Goal: Task Accomplishment & Management: Manage account settings

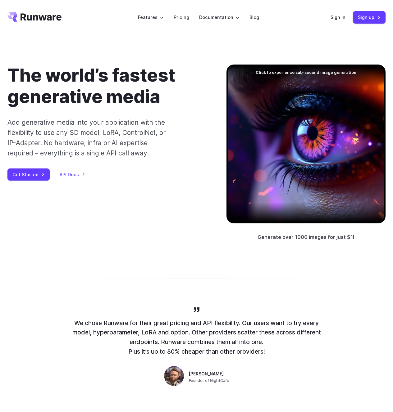
click at [346, 17] on div "Sign in Sign up" at bounding box center [357, 17] width 55 height 12
click at [337, 19] on link "Sign in" at bounding box center [337, 17] width 15 height 7
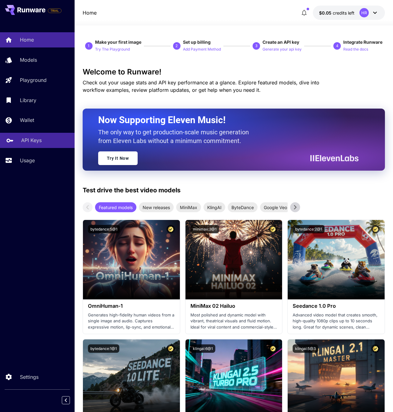
click at [29, 139] on p "API Keys" at bounding box center [31, 140] width 21 height 7
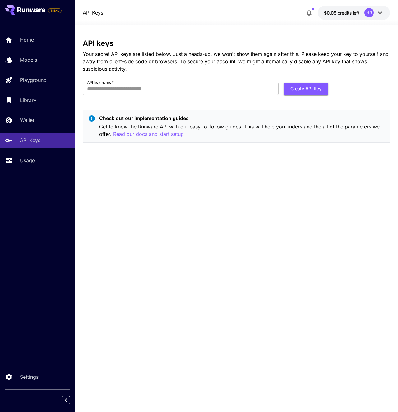
click at [172, 95] on form "API key name   * API key name   * Create API Key" at bounding box center [205, 91] width 245 height 17
click at [170, 91] on input "API key name   *" at bounding box center [181, 89] width 196 height 12
click at [132, 89] on input "*******" at bounding box center [181, 89] width 196 height 12
type input "**********"
click at [175, 247] on div "**********" at bounding box center [236, 219] width 307 height 360
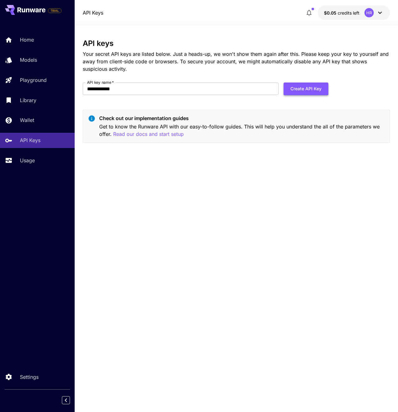
click at [311, 90] on button "Create API Key" at bounding box center [305, 89] width 45 height 13
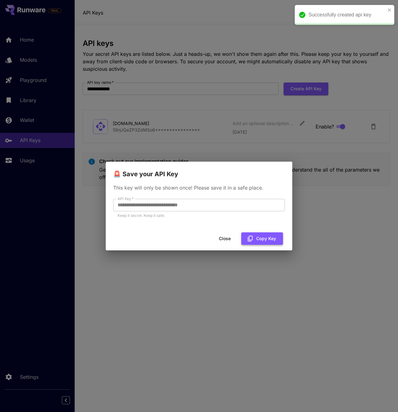
click at [262, 237] on button "Copy Key" at bounding box center [262, 239] width 42 height 13
click at [223, 238] on button "Close" at bounding box center [225, 239] width 28 height 13
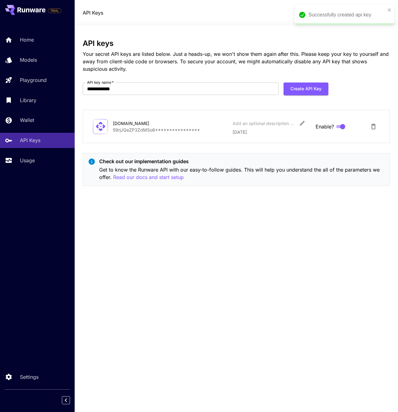
click at [222, 245] on div "**********" at bounding box center [236, 219] width 307 height 360
click at [219, 245] on div "**********" at bounding box center [236, 219] width 307 height 360
click at [219, 244] on div "**********" at bounding box center [236, 219] width 307 height 360
click at [218, 241] on div "**********" at bounding box center [236, 219] width 307 height 360
click at [216, 251] on div "**********" at bounding box center [236, 219] width 307 height 360
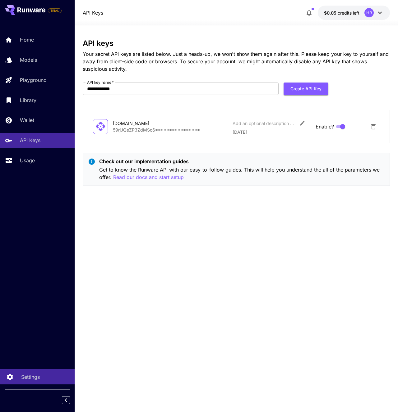
click at [28, 376] on p "Settings" at bounding box center [30, 377] width 19 height 7
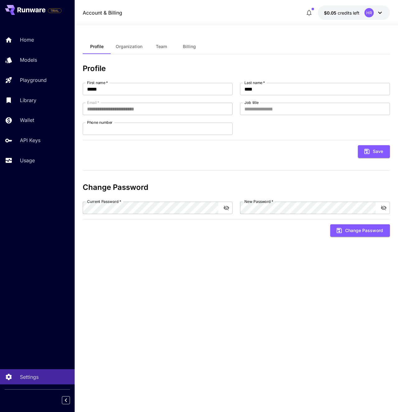
click at [181, 309] on div "**********" at bounding box center [236, 219] width 307 height 360
click at [29, 143] on p "API Keys" at bounding box center [31, 140] width 21 height 7
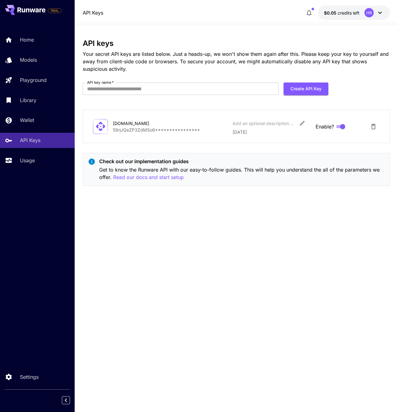
click at [125, 213] on div "**********" at bounding box center [236, 219] width 307 height 360
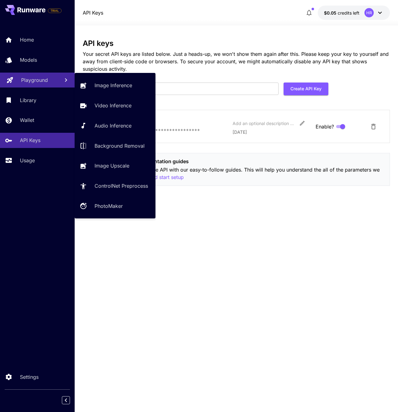
click at [31, 83] on p "Playground" at bounding box center [34, 79] width 27 height 7
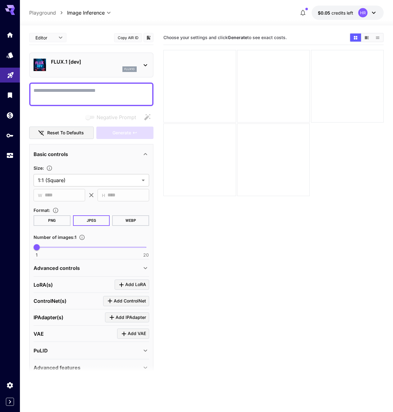
click at [146, 66] on icon at bounding box center [145, 65] width 3 height 2
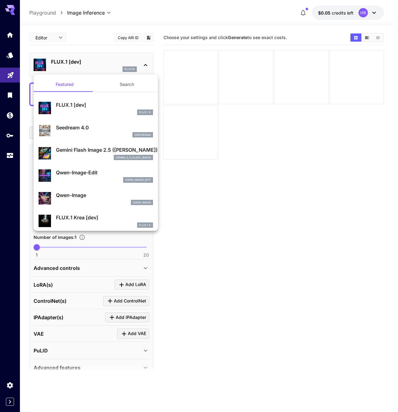
click at [63, 104] on p "FLUX.1 [dev]" at bounding box center [104, 104] width 97 height 7
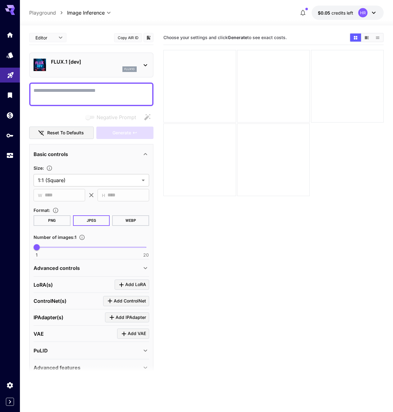
click at [298, 208] on section "Choose your settings and click Generate to see exact costs." at bounding box center [273, 236] width 220 height 412
click at [303, 212] on section "Choose your settings and click Generate to see exact costs." at bounding box center [273, 236] width 220 height 412
click at [9, 52] on icon "Models" at bounding box center [10, 52] width 7 height 7
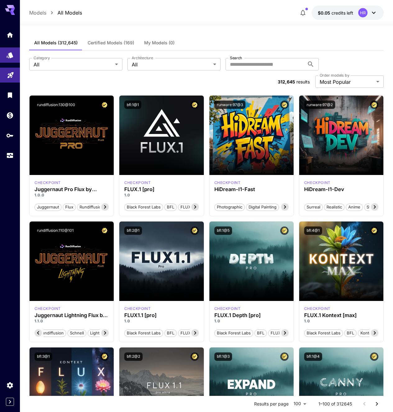
click at [224, 23] on div at bounding box center [206, 21] width 373 height 7
click at [228, 25] on div at bounding box center [206, 21] width 373 height 7
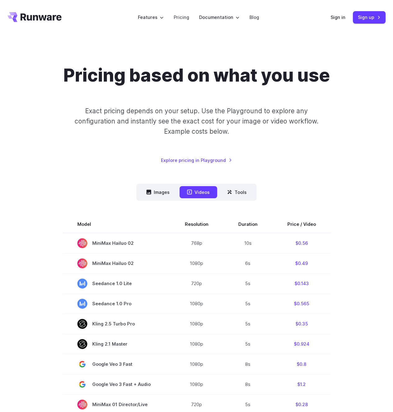
click at [68, 176] on div "Pricing based on what you use Exact pricing depends on your setup. Use the Play…" at bounding box center [196, 375] width 378 height 620
click at [229, 107] on p "Exact pricing depends on your setup. Use the Playground to explore any configur…" at bounding box center [196, 121] width 265 height 31
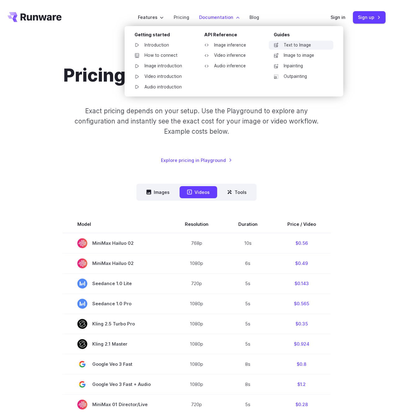
click at [289, 45] on link "Text to Image" at bounding box center [301, 45] width 65 height 9
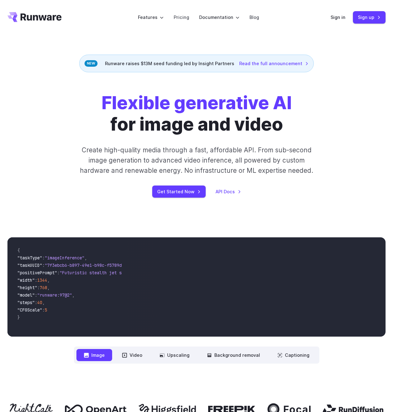
click at [258, 130] on h1 "Flexible generative AI for image and video" at bounding box center [197, 113] width 190 height 43
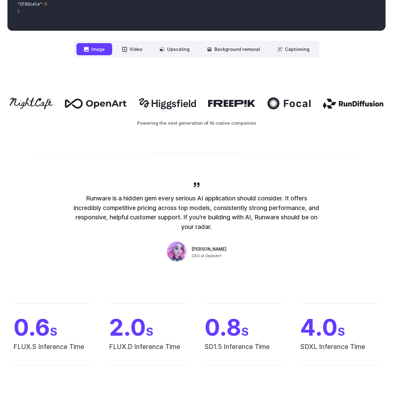
scroll to position [251, 0]
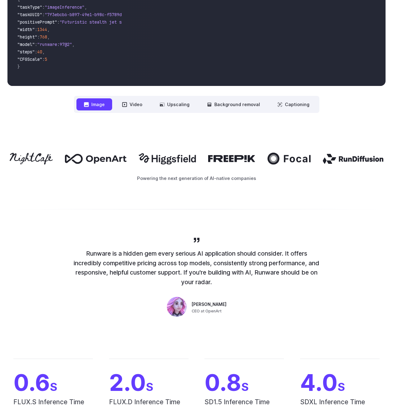
click at [258, 130] on div "**********" at bounding box center [196, 50] width 393 height 166
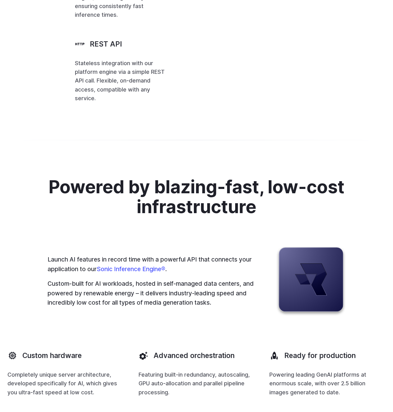
scroll to position [1490, 0]
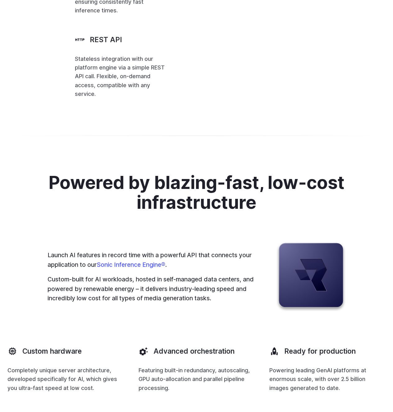
click at [116, 98] on p "Stateless integration with our platform engine via a simple REST API call. Flex…" at bounding box center [120, 77] width 91 height 44
click at [90, 45] on h3 "REST API" at bounding box center [106, 40] width 32 height 10
click at [85, 98] on p "Stateless integration with our platform engine via a simple REST API call. Flex…" at bounding box center [120, 77] width 91 height 44
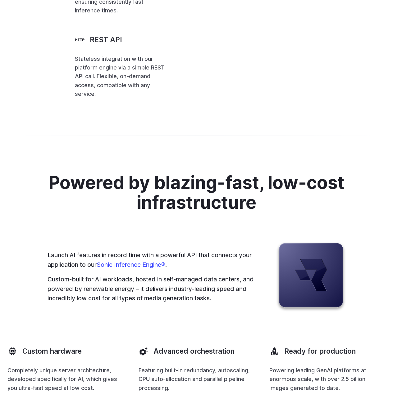
click at [0, 0] on span "CFGScale : 4.0 ," at bounding box center [0, 0] width 0 height 0
click at [244, 274] on div "Powered by blazing-fast, low-cost infrastructure Launch AI features in record t…" at bounding box center [196, 283] width 393 height 280
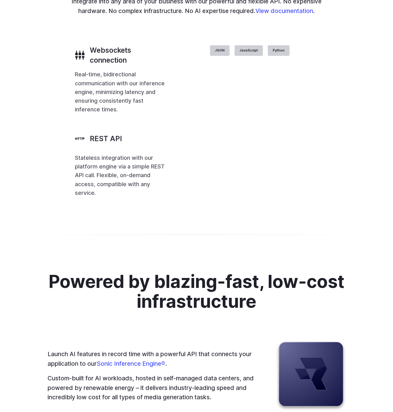
scroll to position [1435, 0]
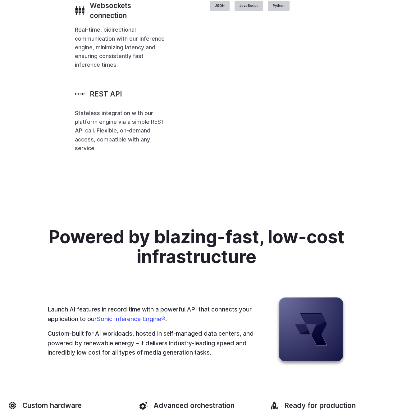
click at [136, 153] on p "Stateless integration with our platform engine via a simple REST API call. Flex…" at bounding box center [120, 131] width 91 height 44
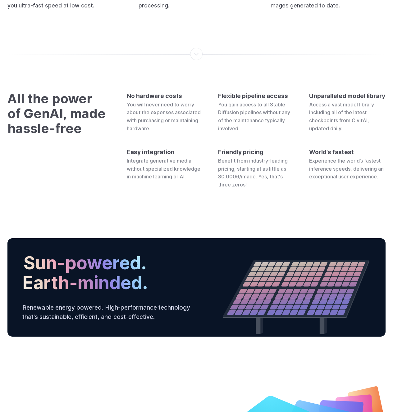
scroll to position [2238, 0]
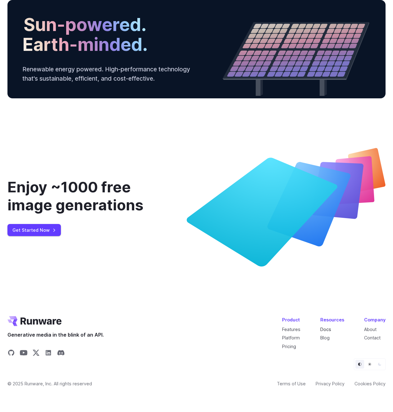
click at [327, 327] on link "Docs" at bounding box center [325, 329] width 11 height 5
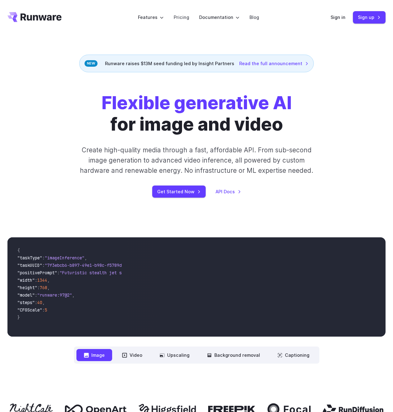
click at [349, 149] on div "Flexible generative AI for image and video Create high-quality media through a …" at bounding box center [196, 145] width 378 height 106
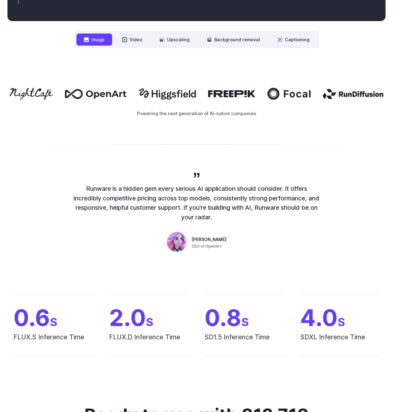
scroll to position [131, 0]
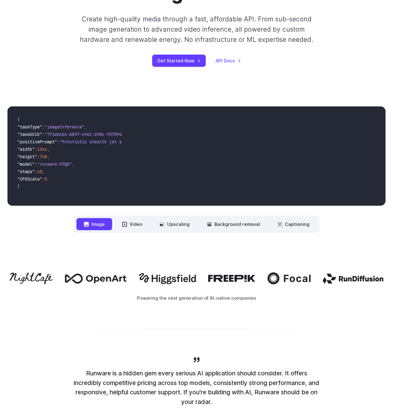
click at [125, 259] on div "Powering the next generation of AI-native companies" at bounding box center [196, 287] width 393 height 69
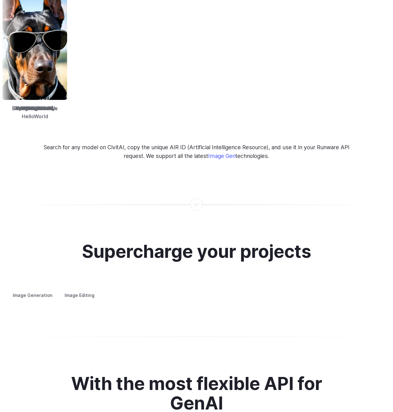
scroll to position [964, 0]
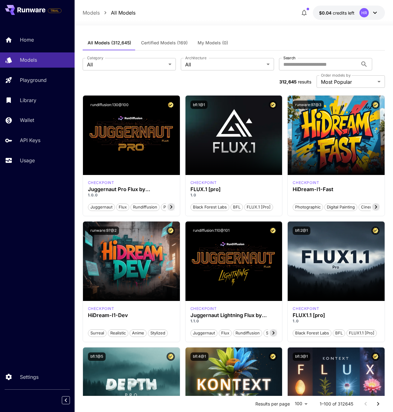
click at [371, 12] on icon at bounding box center [374, 12] width 7 height 7
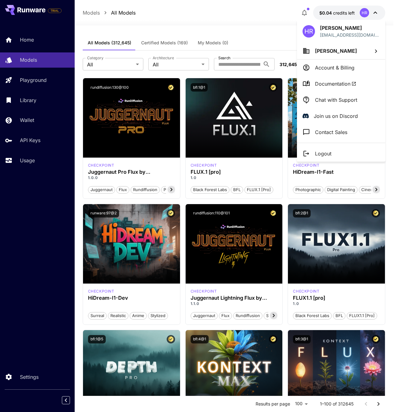
click at [331, 65] on p "Account & Billing" at bounding box center [334, 67] width 39 height 7
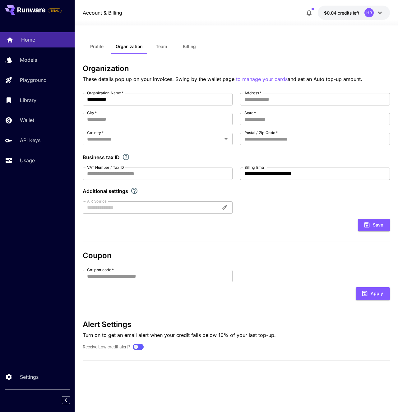
click at [30, 43] on p "Home" at bounding box center [28, 39] width 14 height 7
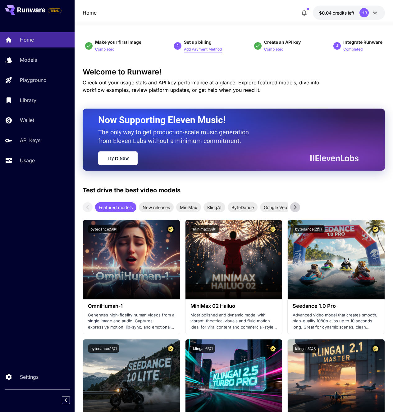
click at [197, 50] on p "Add Payment Method" at bounding box center [203, 50] width 38 height 6
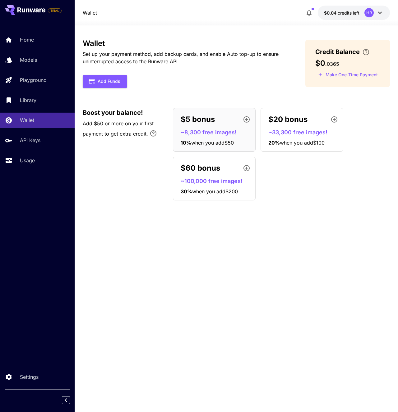
click at [325, 222] on div "Wallet Set up your payment method, add backup cards, and enable Auto top-up to …" at bounding box center [236, 219] width 307 height 360
click at [322, 221] on div "Wallet Set up your payment method, add backup cards, and enable Auto top-up to …" at bounding box center [236, 219] width 307 height 360
click at [320, 220] on div "Wallet Set up your payment method, add backup cards, and enable Auto top-up to …" at bounding box center [236, 219] width 307 height 360
click at [336, 74] on button "Make One-Time Payment" at bounding box center [347, 75] width 65 height 10
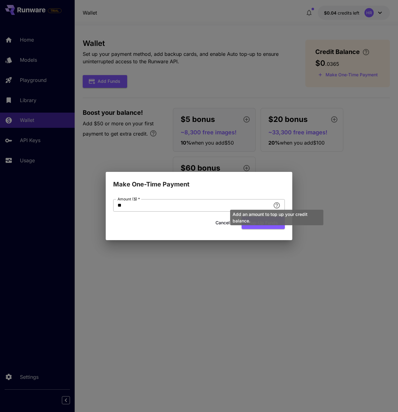
click at [277, 206] on div "Add an amount to top up your credit balance." at bounding box center [276, 216] width 94 height 21
click at [170, 206] on input "**" at bounding box center [191, 205] width 157 height 12
click at [219, 221] on button "Cancel" at bounding box center [222, 223] width 28 height 13
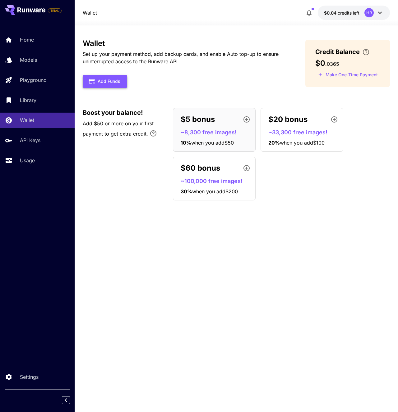
click at [108, 84] on button "Add Funds" at bounding box center [105, 81] width 44 height 13
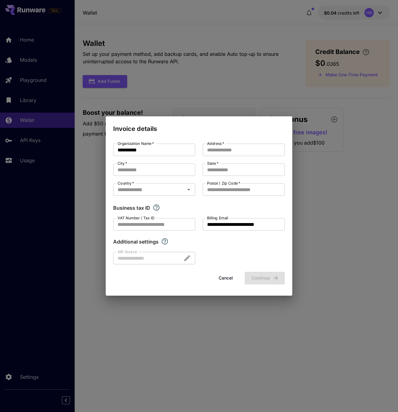
click at [230, 279] on button "Cancel" at bounding box center [226, 278] width 28 height 13
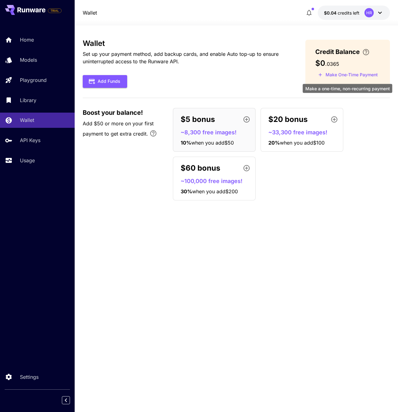
click at [339, 75] on button "Make One-Time Payment" at bounding box center [347, 75] width 65 height 10
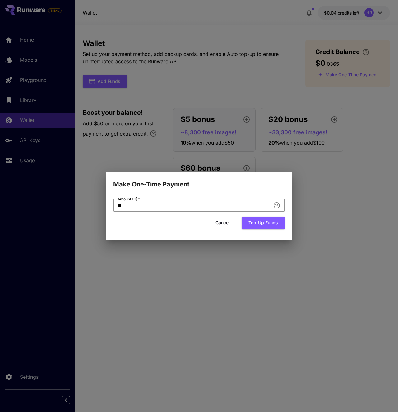
click at [179, 203] on input "**" at bounding box center [191, 205] width 157 height 12
type input "*"
click at [164, 220] on div "Cancel Top-up funds" at bounding box center [198, 223] width 171 height 13
click at [165, 207] on input "*" at bounding box center [191, 205] width 157 height 12
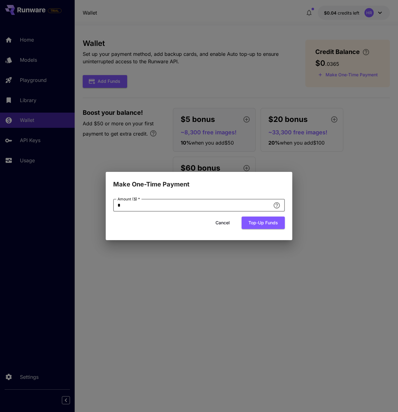
type input "*"
click at [160, 215] on form "Amount ($)   * * Amount ($)   * Cancel Top-up funds" at bounding box center [198, 214] width 171 height 30
click at [268, 225] on button "Top-up funds" at bounding box center [262, 223] width 43 height 13
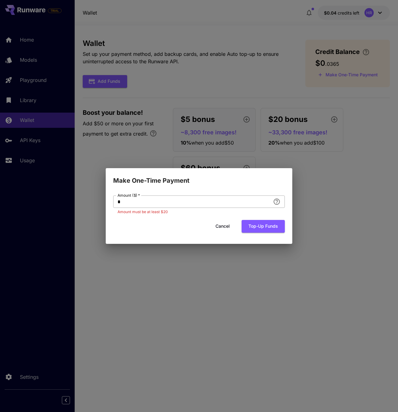
click at [141, 208] on input "*" at bounding box center [191, 202] width 157 height 12
type input "*"
click at [144, 226] on div "Cancel Top-up funds" at bounding box center [198, 226] width 171 height 13
click at [263, 227] on button "Top-up funds" at bounding box center [262, 226] width 43 height 13
click at [170, 228] on div "Cancel Top-up funds" at bounding box center [198, 226] width 171 height 13
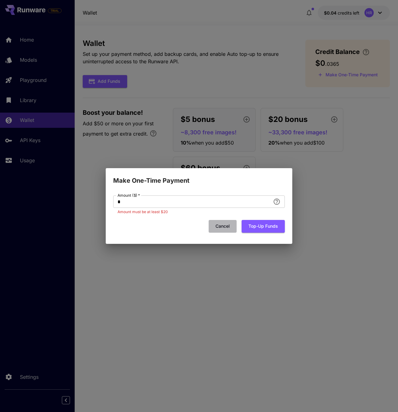
click at [227, 225] on button "Cancel" at bounding box center [222, 226] width 28 height 13
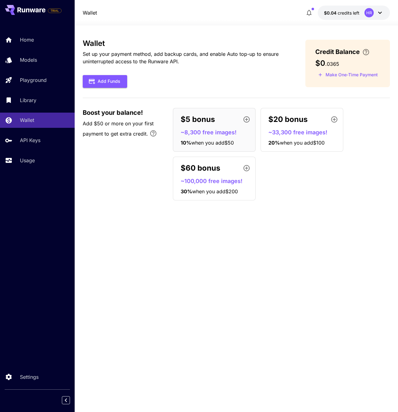
click at [216, 254] on div "Wallet Set up your payment method, add backup cards, and enable Auto top-up to …" at bounding box center [236, 219] width 307 height 360
click at [153, 134] on icon "Bonus applies only to your first payment, up to 30% on the first $1,000." at bounding box center [152, 133] width 7 height 7
click at [139, 205] on div "Wallet Set up your payment method, add backup cards, and enable Auto top-up to …" at bounding box center [236, 122] width 307 height 166
click at [126, 213] on div "Wallet Set up your payment method, add backup cards, and enable Auto top-up to …" at bounding box center [236, 219] width 307 height 360
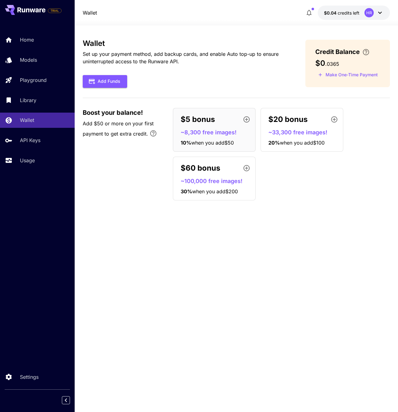
click at [139, 212] on div "Wallet Set up your payment method, add backup cards, and enable Auto top-up to …" at bounding box center [236, 219] width 307 height 360
click at [108, 163] on div "Boost your balance! Add $50 or more on your first payment to get extra credit. …" at bounding box center [236, 154] width 307 height 93
click at [154, 133] on icon "Bonus applies only to your first payment, up to 30% on the first $1,000." at bounding box center [152, 133] width 7 height 7
click at [107, 78] on button "Add Funds" at bounding box center [105, 81] width 44 height 13
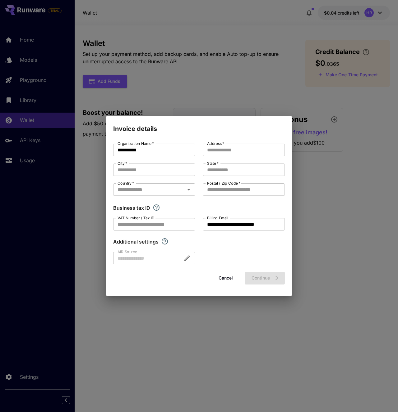
click at [353, 245] on div "**********" at bounding box center [199, 206] width 398 height 412
click at [227, 281] on button "Cancel" at bounding box center [226, 278] width 28 height 13
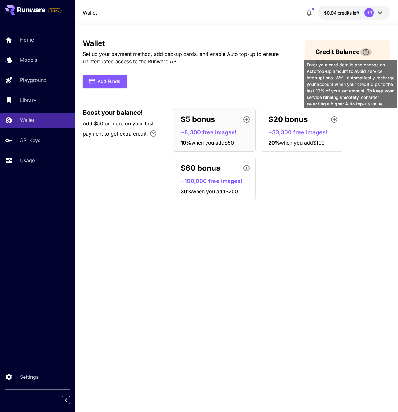
click at [366, 51] on icon "\a Enter your card details and choose an Auto top-up amount to avoid service in…" at bounding box center [365, 52] width 6 height 6
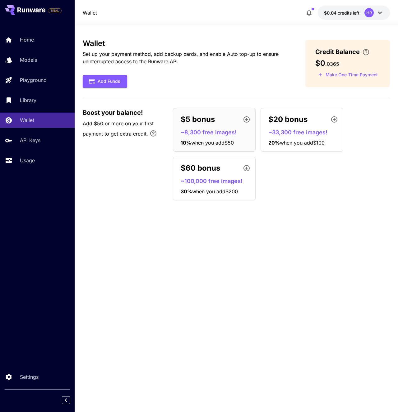
click at [330, 233] on div "Wallet Set up your payment method, add backup cards, and enable Auto top-up to …" at bounding box center [236, 219] width 307 height 360
click at [215, 289] on div "Wallet Set up your payment method, add backup cards, and enable Auto top-up to …" at bounding box center [236, 219] width 307 height 360
click at [110, 84] on button "Add Funds" at bounding box center [105, 81] width 44 height 13
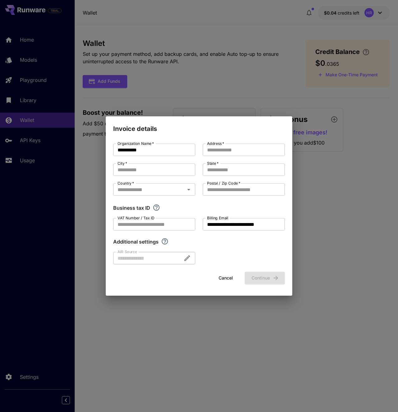
click at [226, 279] on button "Cancel" at bounding box center [226, 278] width 28 height 13
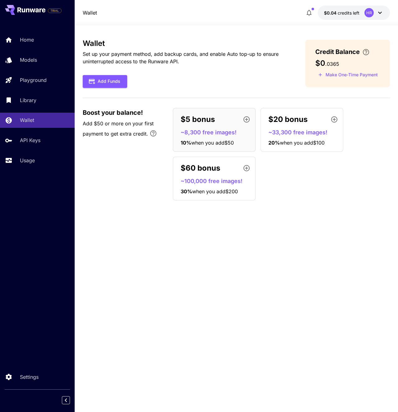
click at [298, 200] on div "$5 bonus ~8,300 free images! 10 % when you add $50 $20 bonus ~33,300 free image…" at bounding box center [281, 154] width 217 height 93
click at [42, 62] on div "Models" at bounding box center [45, 59] width 48 height 7
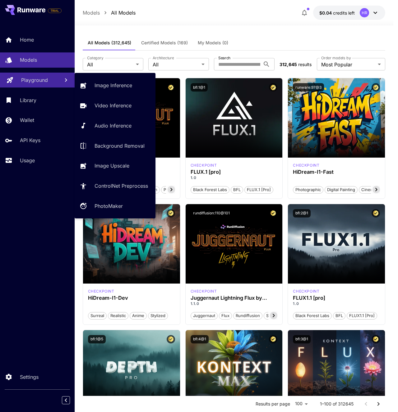
click at [39, 80] on p "Playground" at bounding box center [34, 79] width 27 height 7
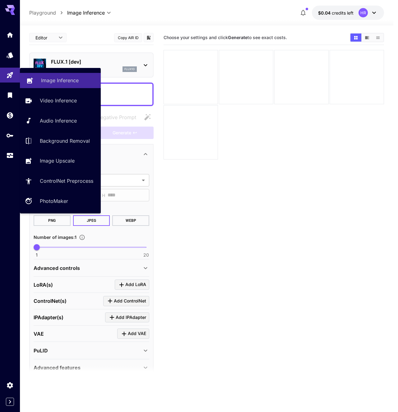
click at [85, 79] on div "Image Inference" at bounding box center [68, 80] width 55 height 7
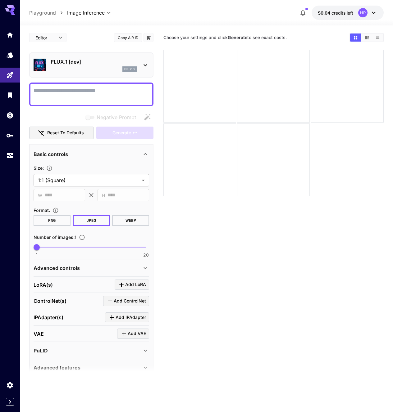
click at [141, 64] on div "FLUX.1 [dev] flux1d" at bounding box center [92, 65] width 116 height 19
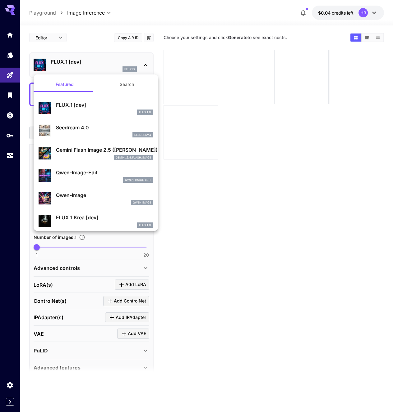
click at [245, 284] on div at bounding box center [199, 206] width 398 height 412
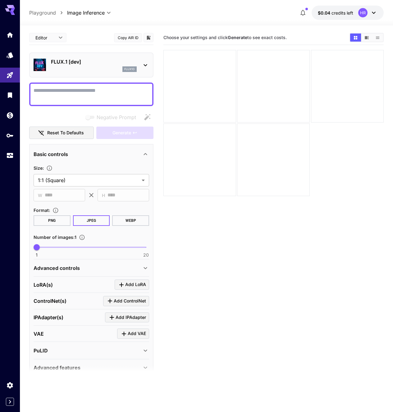
click at [68, 95] on textarea "Negative Prompt" at bounding box center [92, 94] width 116 height 15
click at [70, 96] on textarea "Negative Prompt" at bounding box center [92, 94] width 116 height 15
paste textarea "**********"
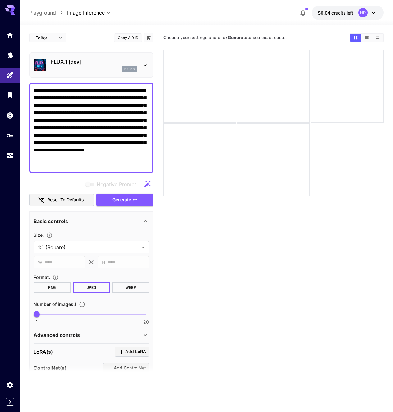
type textarea "**********"
click at [243, 251] on section "Choose your settings and click Generate to see exact costs." at bounding box center [273, 236] width 220 height 412
click at [239, 247] on section "Choose your settings and click Generate to see exact costs." at bounding box center [273, 236] width 220 height 412
click at [123, 200] on span "Generate" at bounding box center [121, 200] width 19 height 8
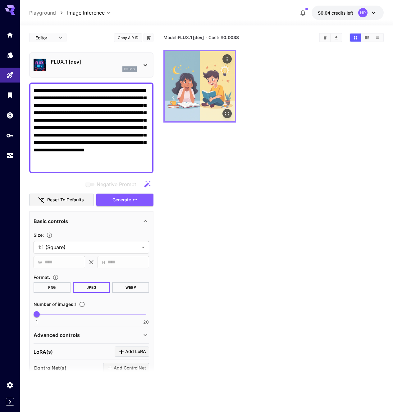
click at [172, 55] on img at bounding box center [200, 86] width 70 height 70
click at [186, 82] on img at bounding box center [200, 86] width 70 height 70
click at [224, 111] on icon "Open in fullscreen" at bounding box center [227, 114] width 6 height 6
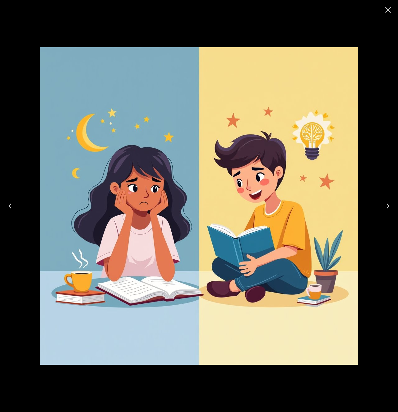
click at [387, 12] on icon "Close" at bounding box center [388, 10] width 10 height 10
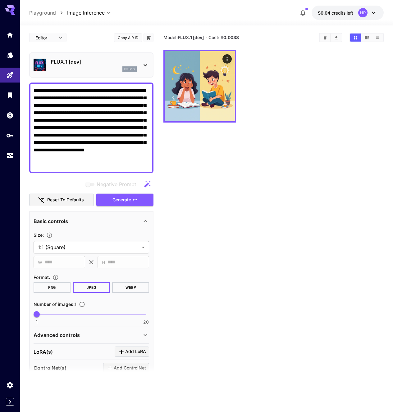
click at [243, 214] on section "Model: FLUX.1 [dev] · Cost: $ 0.0038" at bounding box center [273, 236] width 220 height 412
click at [243, 216] on section "Model: FLUX.1 [dev] · Cost: $ 0.0038" at bounding box center [273, 236] width 220 height 412
click at [359, 13] on div "HR" at bounding box center [362, 12] width 9 height 9
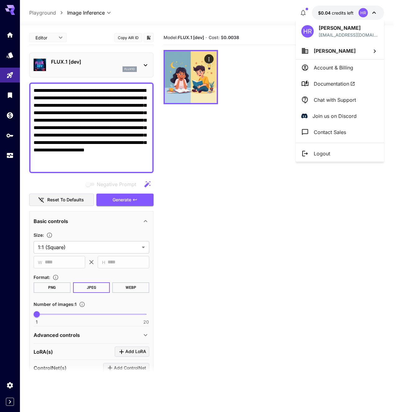
click at [322, 71] on p "Account & Billing" at bounding box center [332, 67] width 39 height 7
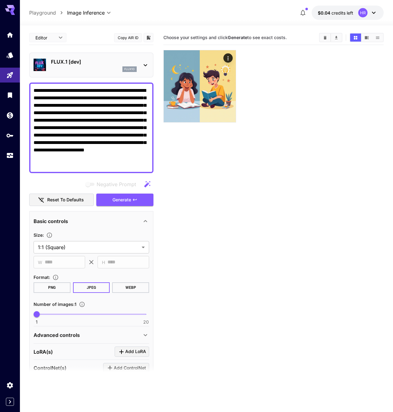
click at [256, 189] on section "Choose your settings and click Generate to see exact costs." at bounding box center [273, 236] width 220 height 412
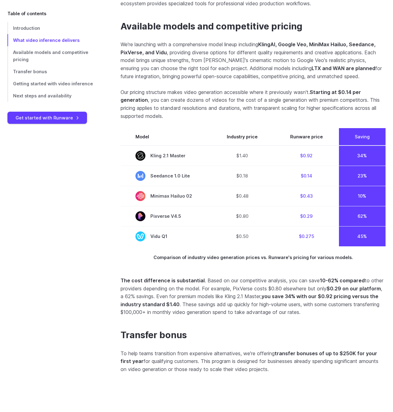
scroll to position [855, 0]
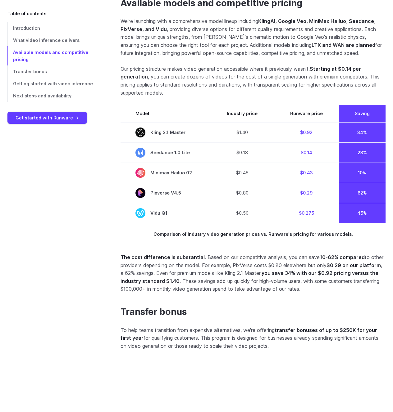
click at [66, 230] on div "Introduction [DATE] we're announcing the launch of AI video generation on the R…" at bounding box center [196, 167] width 378 height 1632
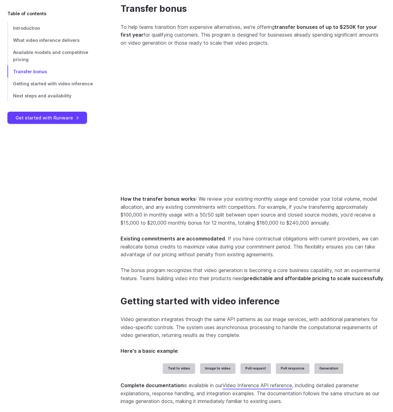
scroll to position [1383, 0]
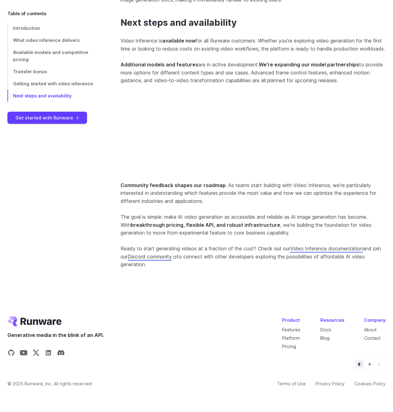
scroll to position [1717, 0]
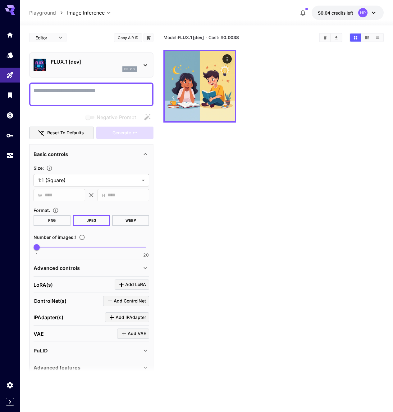
click at [251, 197] on section "Model: FLUX.1 [dev] · Cost: $ 0.0038" at bounding box center [273, 236] width 220 height 412
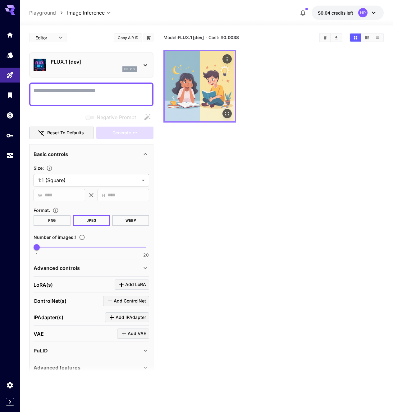
click at [188, 62] on img at bounding box center [200, 86] width 70 height 70
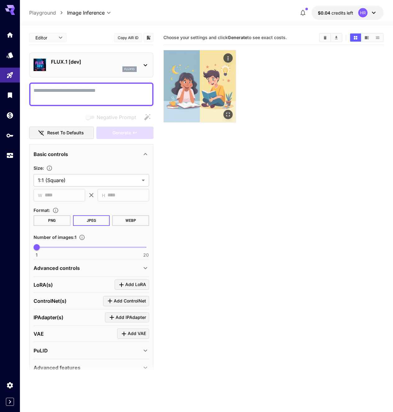
click at [202, 75] on img at bounding box center [200, 86] width 72 height 72
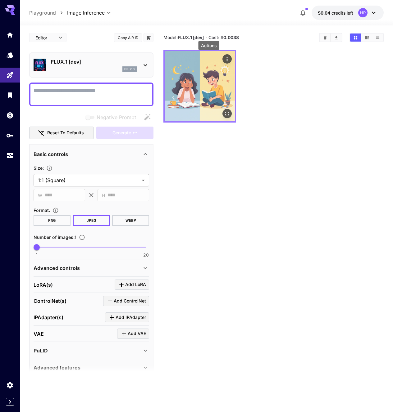
click at [227, 58] on icon "Actions" at bounding box center [227, 59] width 1 height 4
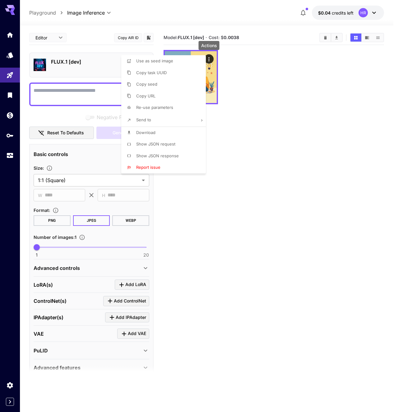
click at [157, 134] on li "Download" at bounding box center [165, 133] width 88 height 12
click at [256, 134] on div at bounding box center [199, 206] width 398 height 412
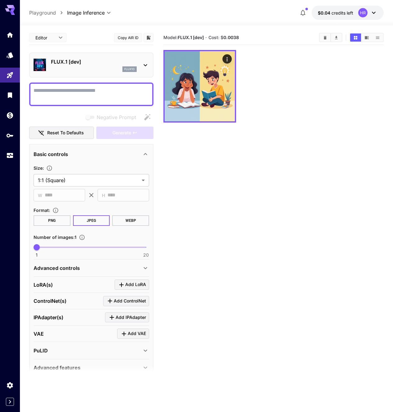
click at [251, 26] on div "**********" at bounding box center [206, 243] width 354 height 436
click at [275, 135] on section "Model: FLUX.1 [dev] · Cost: $ 0.0038" at bounding box center [273, 236] width 220 height 412
click at [241, 22] on div at bounding box center [206, 21] width 373 height 7
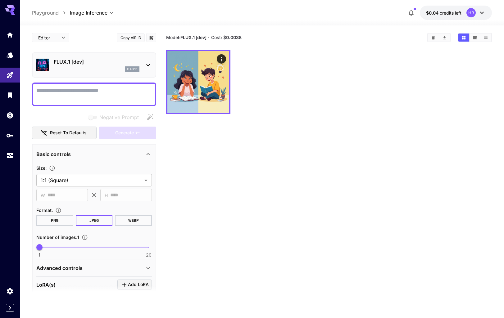
click at [271, 104] on div at bounding box center [329, 82] width 326 height 64
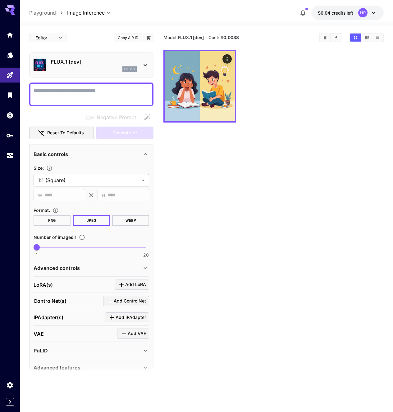
click at [251, 230] on section "Model: FLUX.1 [dev] · Cost: $ 0.0038" at bounding box center [273, 236] width 220 height 412
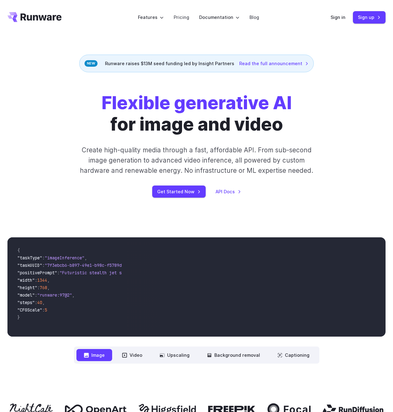
click at [105, 189] on div "Get Started Now API Docs" at bounding box center [196, 192] width 303 height 12
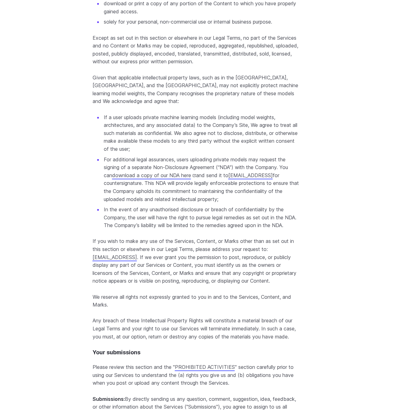
scroll to position [6371, 0]
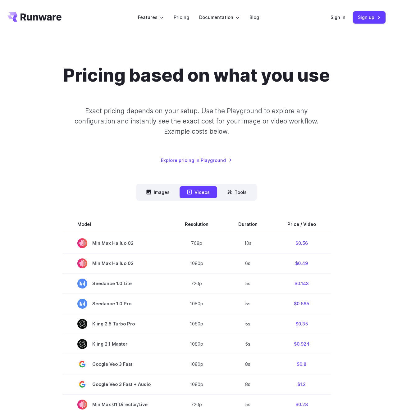
click at [165, 194] on button "Images" at bounding box center [158, 192] width 38 height 12
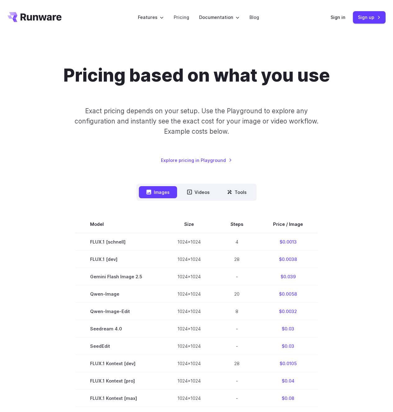
click at [65, 194] on div "Images Videos Tools ****** ****** ***** Model Size Steps Price / Image FLUX.1 […" at bounding box center [196, 383] width 378 height 398
click at [198, 159] on link "Explore pricing in Playground" at bounding box center [196, 160] width 71 height 7
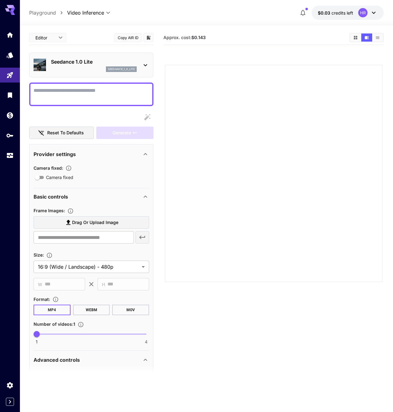
click at [61, 39] on body "**********" at bounding box center [196, 231] width 393 height 462
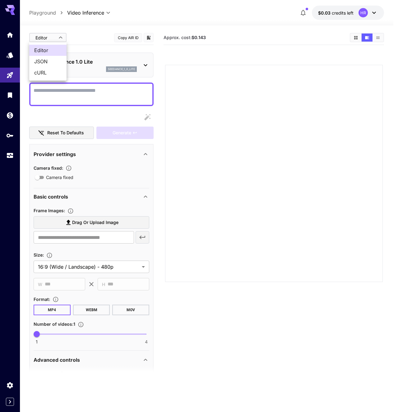
click at [105, 28] on div at bounding box center [199, 206] width 398 height 412
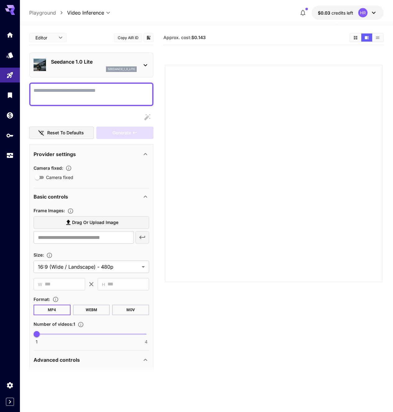
click at [128, 57] on div "Seedance 1.0 Lite seedance_1_0_lite" at bounding box center [92, 65] width 116 height 19
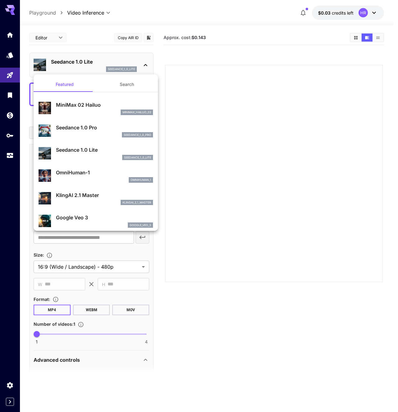
click at [226, 28] on div at bounding box center [199, 206] width 398 height 412
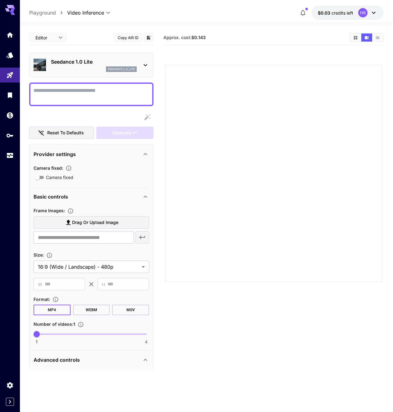
click at [155, 16] on div "**********" at bounding box center [206, 13] width 354 height 14
click at [50, 12] on p "Playground" at bounding box center [42, 12] width 27 height 7
type input "**********"
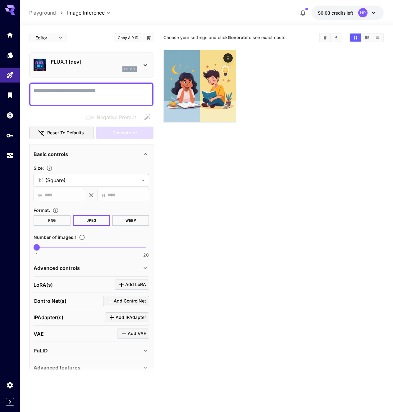
click at [362, 11] on div "HR" at bounding box center [362, 12] width 9 height 9
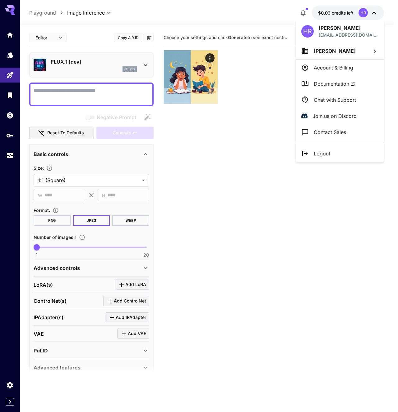
click at [336, 51] on span "Hafiz Riaz" at bounding box center [334, 51] width 42 height 6
click at [326, 60] on div at bounding box center [199, 206] width 398 height 412
click at [325, 64] on p "Account & Billing" at bounding box center [332, 67] width 39 height 7
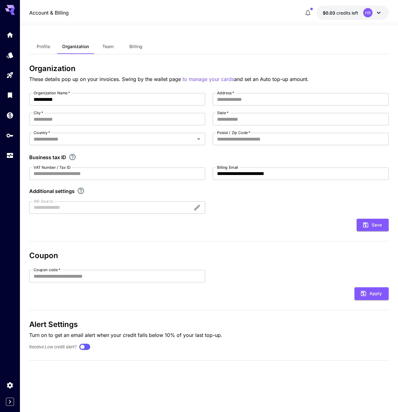
click at [248, 250] on div "**********" at bounding box center [208, 215] width 359 height 302
click at [103, 50] on button "Team" at bounding box center [108, 46] width 28 height 15
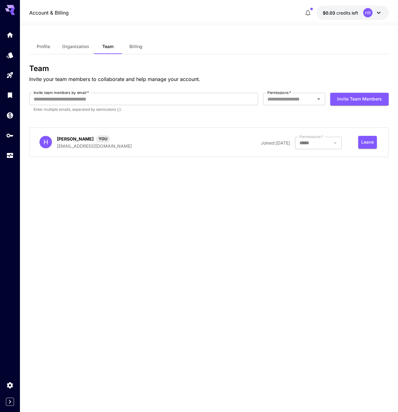
click at [142, 46] on button "Billing" at bounding box center [136, 46] width 28 height 15
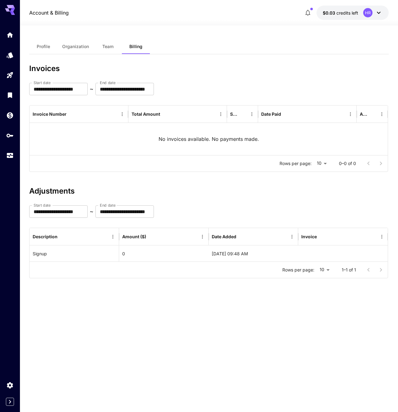
click at [212, 177] on div "**********" at bounding box center [208, 173] width 359 height 219
click at [37, 48] on span "Profile" at bounding box center [43, 47] width 13 height 6
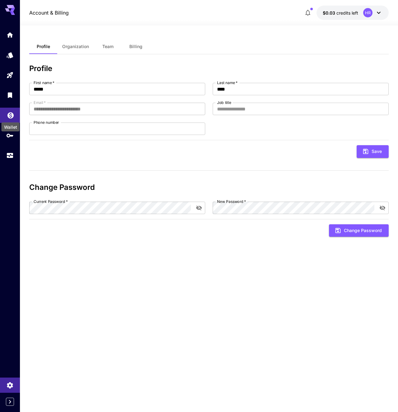
click at [9, 115] on icon "Wallet" at bounding box center [10, 113] width 7 height 7
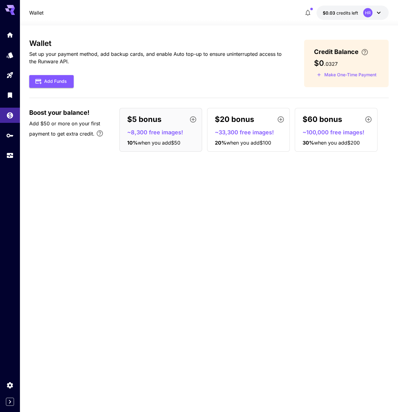
click at [102, 158] on div "Wallet Set up your payment method, add backup cards, and enable Auto top-up to …" at bounding box center [208, 219] width 359 height 360
click at [343, 74] on button "Make One-Time Payment" at bounding box center [346, 75] width 65 height 10
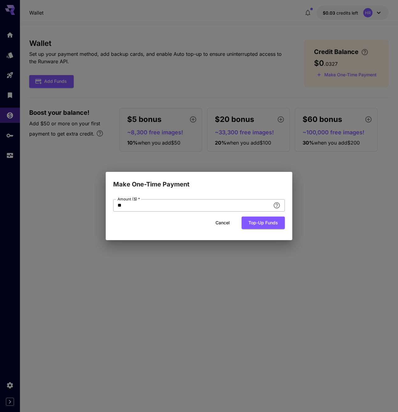
click at [180, 201] on input "**" at bounding box center [191, 205] width 157 height 12
click at [157, 207] on input "**" at bounding box center [191, 205] width 157 height 12
type input "*"
click at [140, 225] on div "Cancel Top-up funds" at bounding box center [198, 223] width 171 height 13
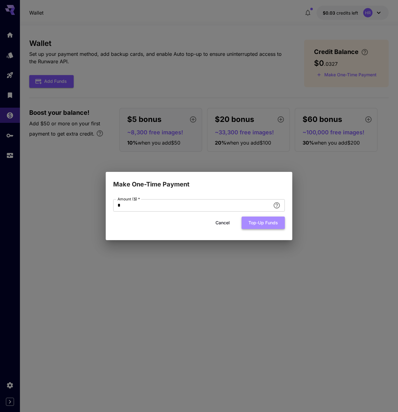
click at [266, 225] on button "Top-up funds" at bounding box center [262, 223] width 43 height 13
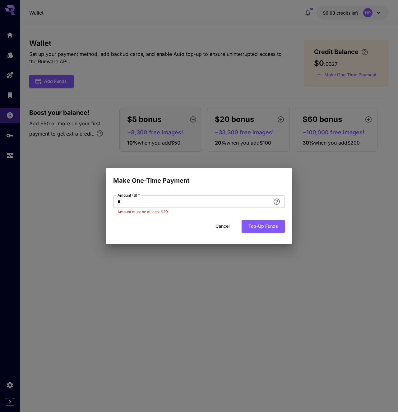
click at [172, 225] on div "Cancel Top-up funds" at bounding box center [198, 226] width 171 height 13
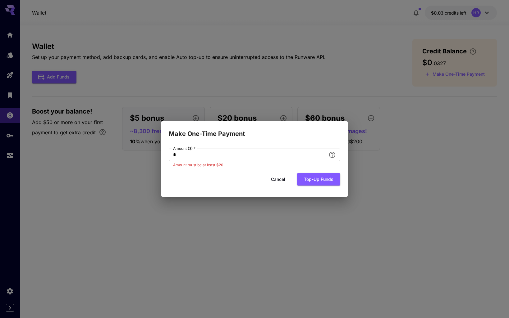
click at [397, 138] on div "Make One-Time Payment Amount ($)   * * Amount ($)   * Amount must be at least $…" at bounding box center [254, 159] width 509 height 318
